Goal: Navigation & Orientation: Understand site structure

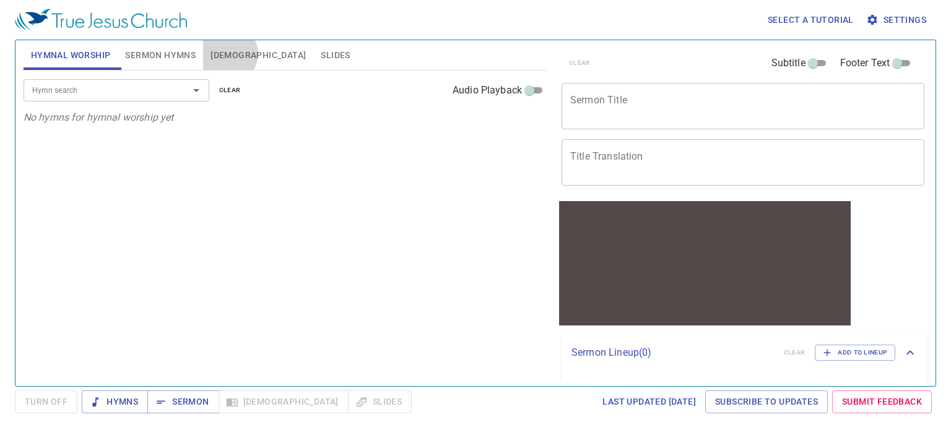
click at [228, 54] on span "[DEMOGRAPHIC_DATA]" at bounding box center [258, 55] width 95 height 15
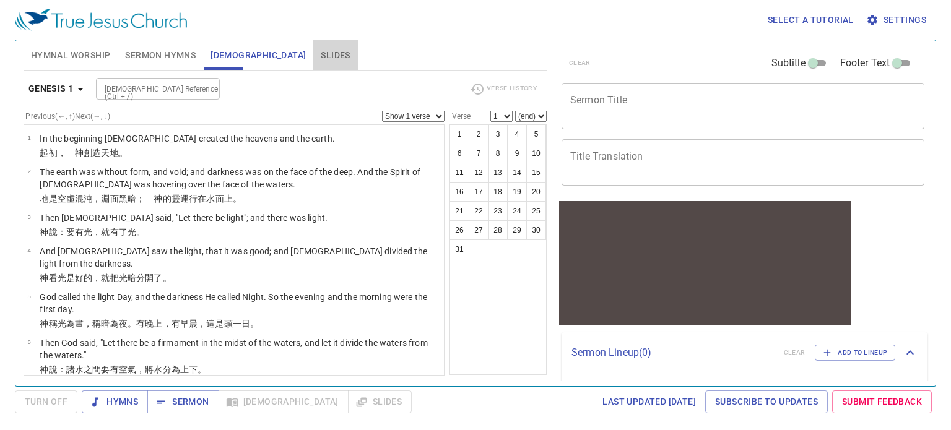
click at [321, 57] on span "Slides" at bounding box center [335, 55] width 29 height 15
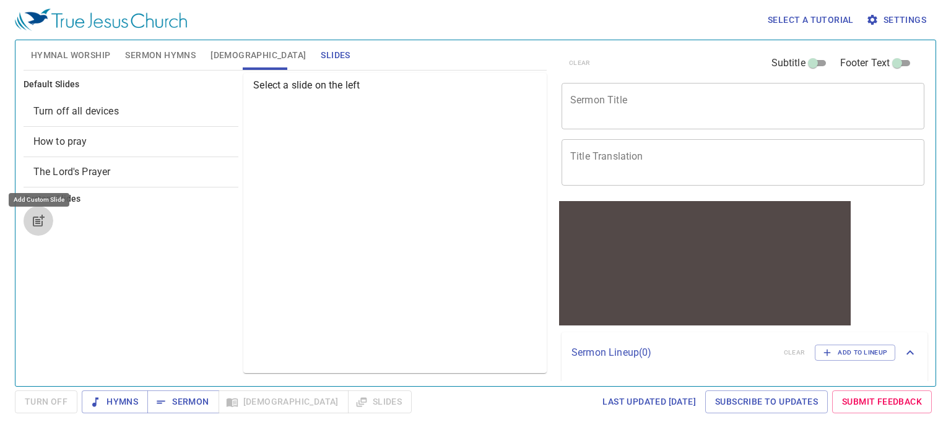
click at [33, 224] on icon "button" at bounding box center [38, 222] width 10 height 10
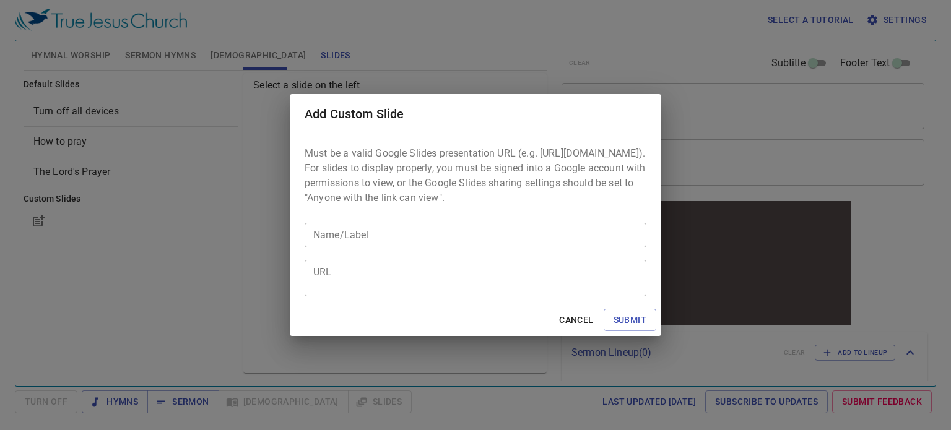
click at [144, 250] on div "Add Custom Slide Must be a valid Google Slides presentation URL (e.g. [URL][DOM…" at bounding box center [475, 215] width 951 height 430
click at [568, 328] on span "Cancel" at bounding box center [576, 320] width 34 height 15
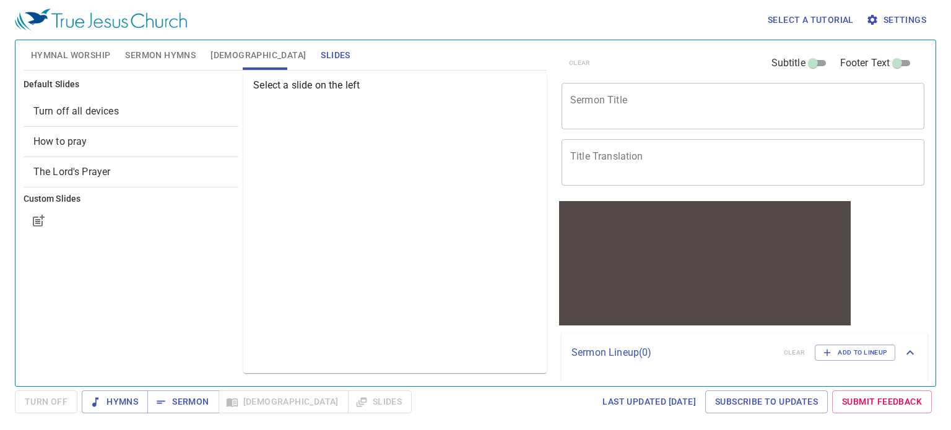
click at [167, 279] on div "Default Slides Turn off all devices How to pray The Lord's Prayer Custom Slides" at bounding box center [131, 223] width 220 height 305
click at [902, 24] on span "Settings" at bounding box center [898, 19] width 58 height 15
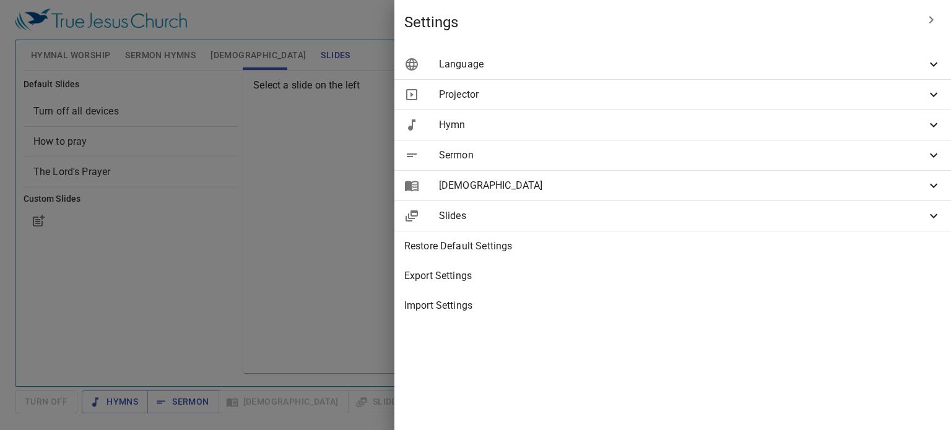
click at [711, 174] on div "[DEMOGRAPHIC_DATA]" at bounding box center [672, 186] width 557 height 30
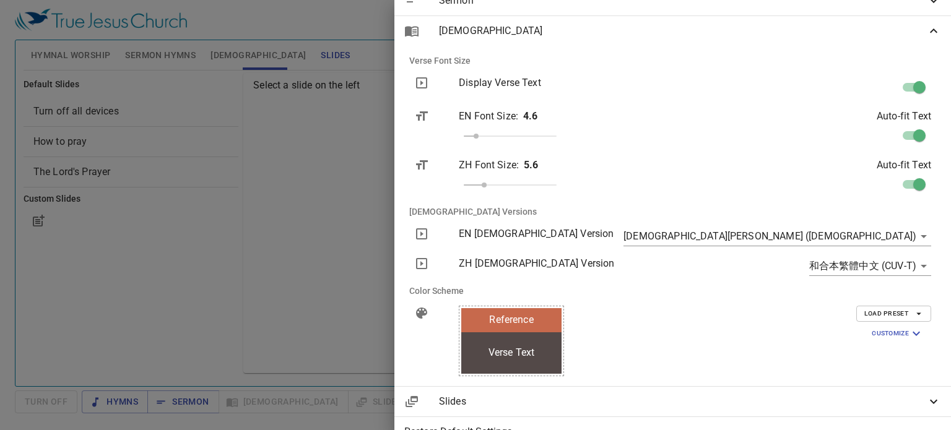
scroll to position [156, 0]
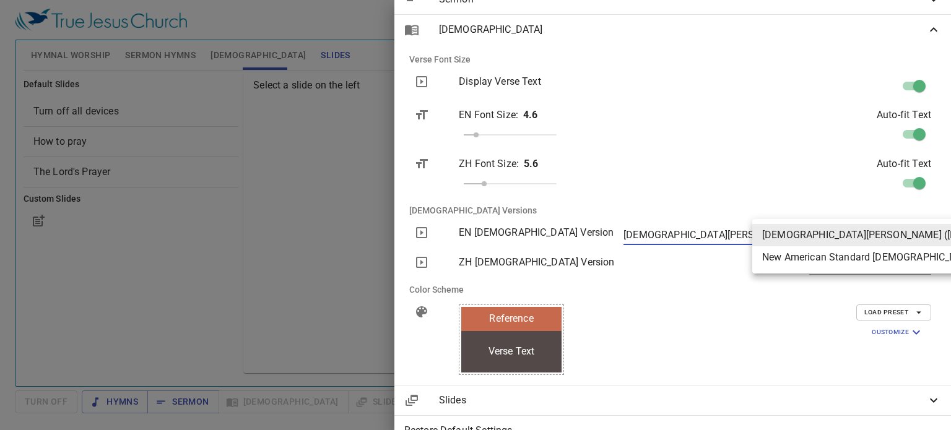
click at [904, 235] on body "Select a tutorial Settings Hymnal Worship Sermon Hymns [DEMOGRAPHIC_DATA] Slide…" at bounding box center [475, 215] width 951 height 430
click at [786, 198] on div at bounding box center [475, 215] width 951 height 430
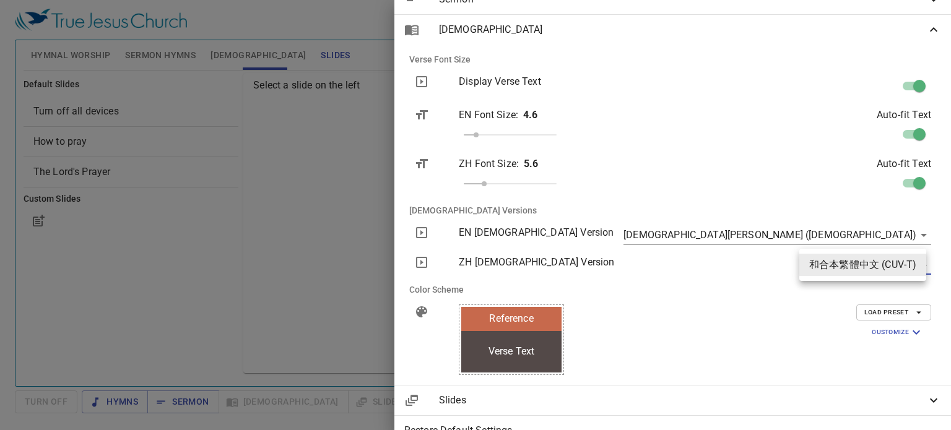
click at [886, 272] on body "Select a tutorial Settings Hymnal Worship Sermon Hymns [DEMOGRAPHIC_DATA] Slide…" at bounding box center [475, 215] width 951 height 430
click at [807, 216] on div at bounding box center [475, 215] width 951 height 430
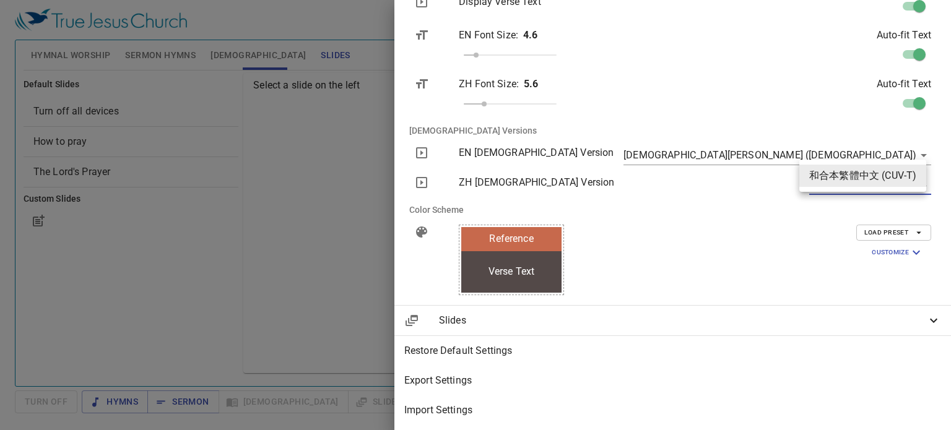
click at [910, 179] on body "Select a tutorial Settings Hymnal Worship Sermon Hymns [DEMOGRAPHIC_DATA] Slide…" at bounding box center [475, 215] width 951 height 430
click at [750, 190] on div at bounding box center [475, 215] width 951 height 430
click at [429, 176] on icon at bounding box center [421, 182] width 15 height 15
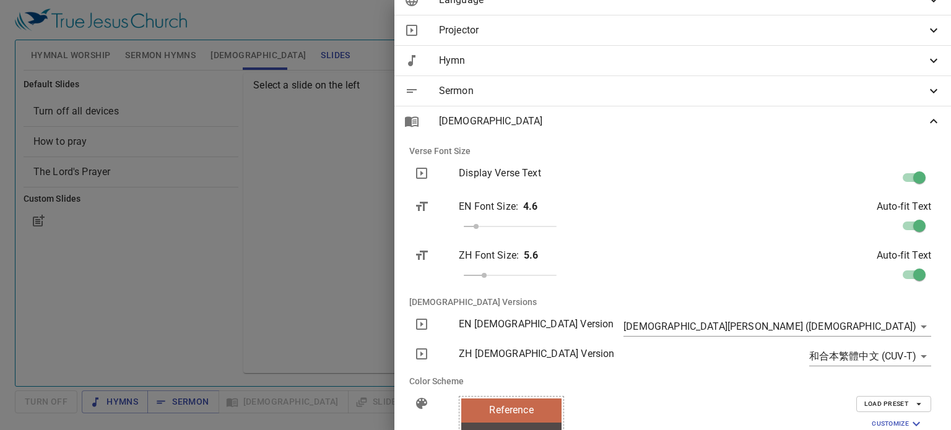
scroll to position [0, 0]
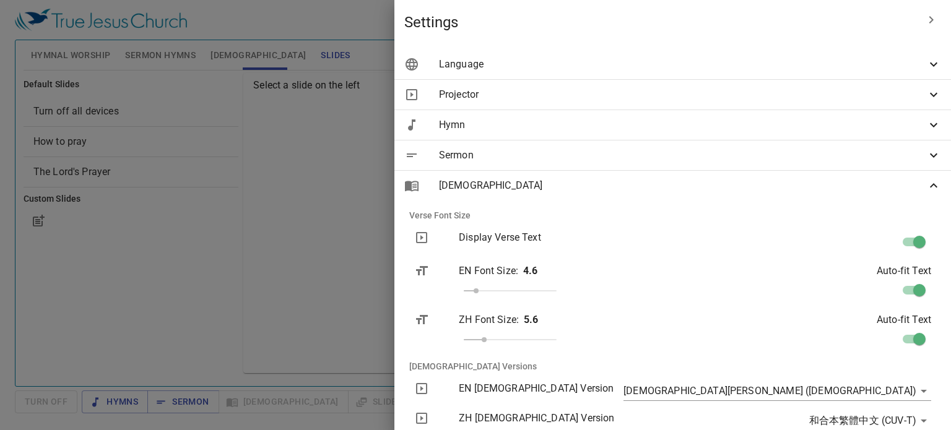
click at [820, 160] on span "Sermon" at bounding box center [682, 155] width 487 height 15
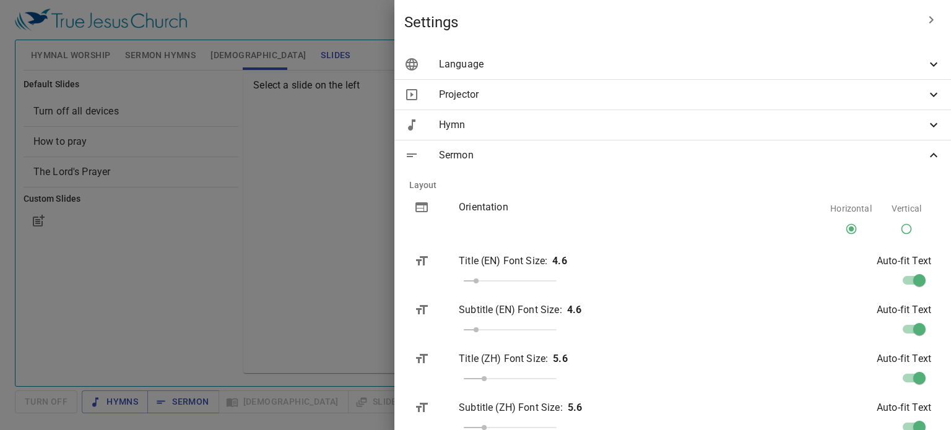
click at [820, 160] on span "Sermon" at bounding box center [682, 155] width 487 height 15
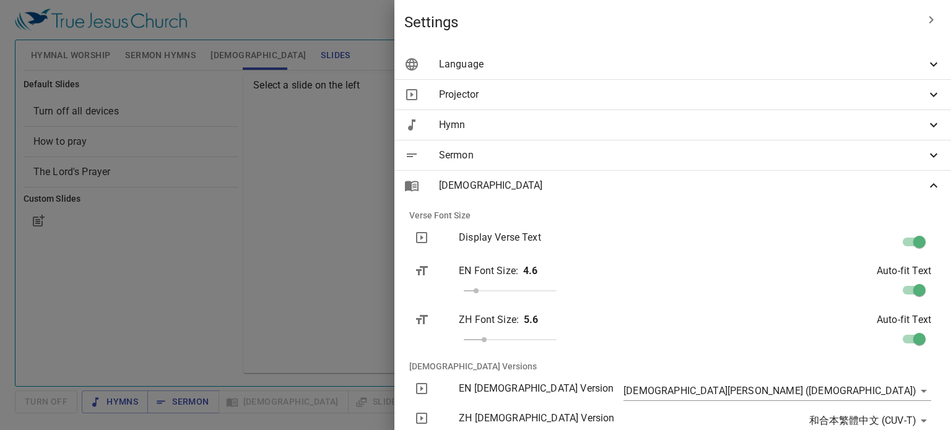
click at [760, 95] on span "Projector" at bounding box center [682, 94] width 487 height 15
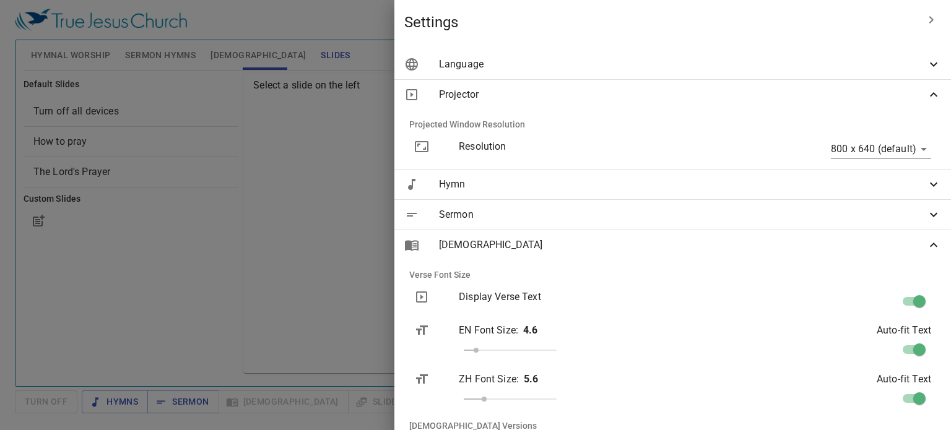
click at [760, 95] on span "Projector" at bounding box center [682, 94] width 487 height 15
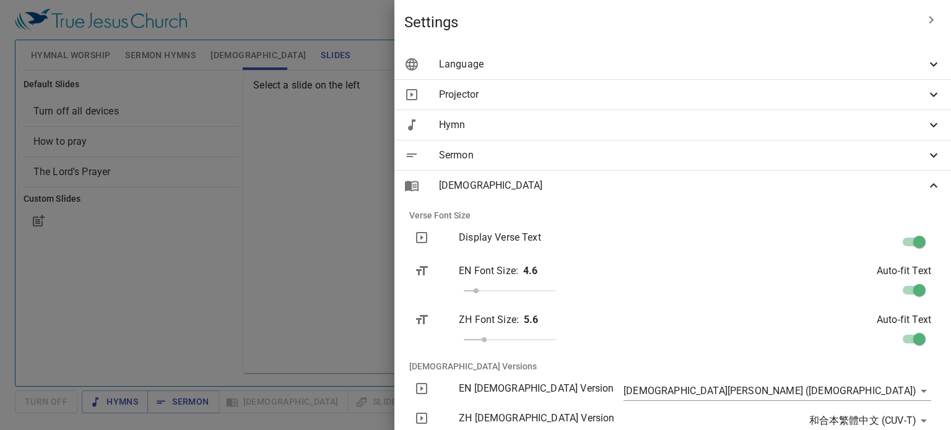
click at [769, 60] on span "Language" at bounding box center [682, 64] width 487 height 15
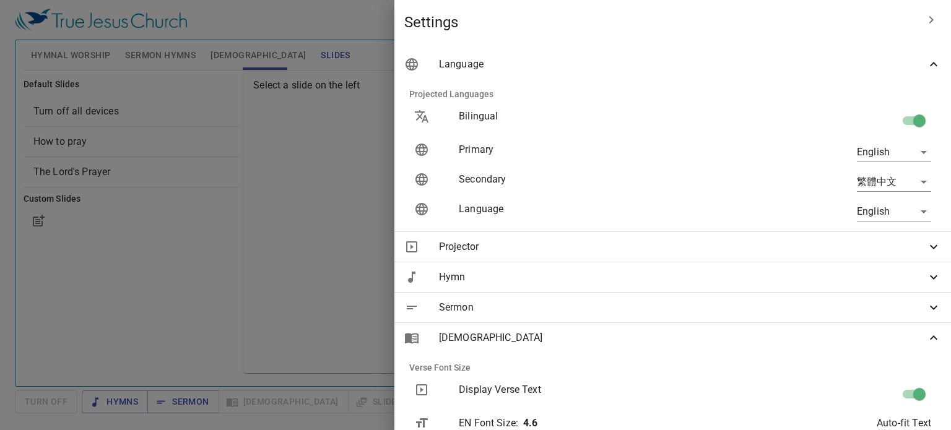
click at [769, 60] on span "Language" at bounding box center [682, 64] width 487 height 15
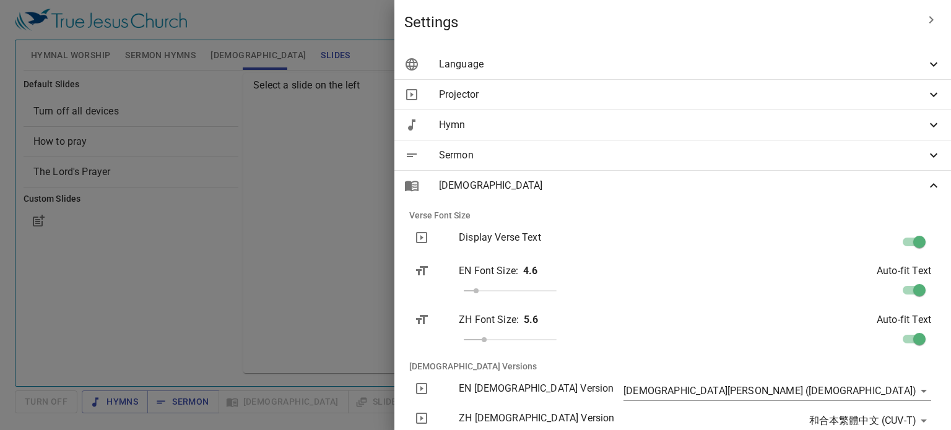
click at [803, 193] on div "[DEMOGRAPHIC_DATA]" at bounding box center [672, 186] width 557 height 30
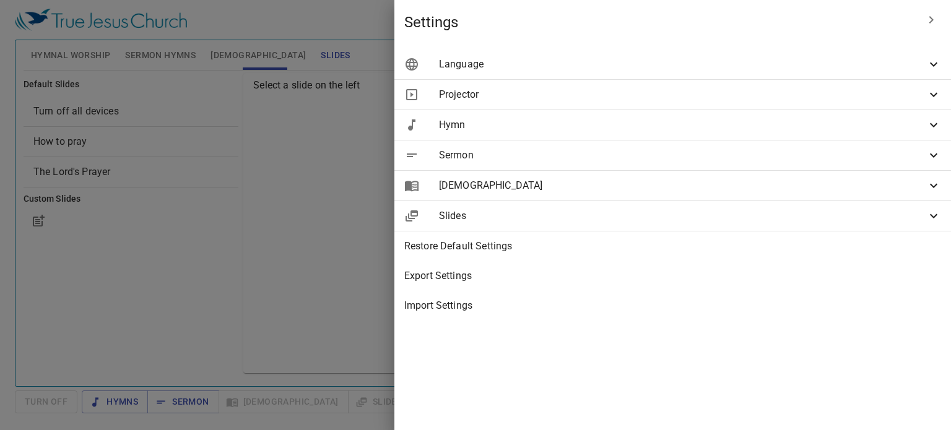
click at [788, 222] on span "Slides" at bounding box center [682, 216] width 487 height 15
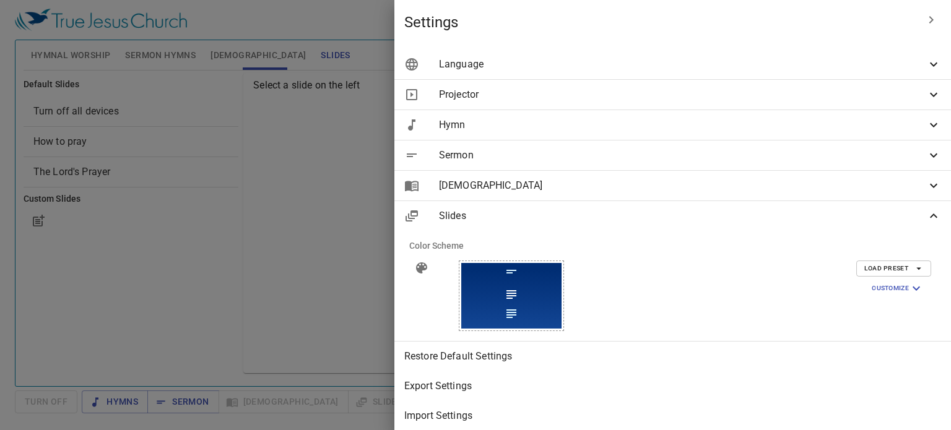
click at [424, 291] on div at bounding box center [475, 215] width 951 height 430
